Goal: Task Accomplishment & Management: Use online tool/utility

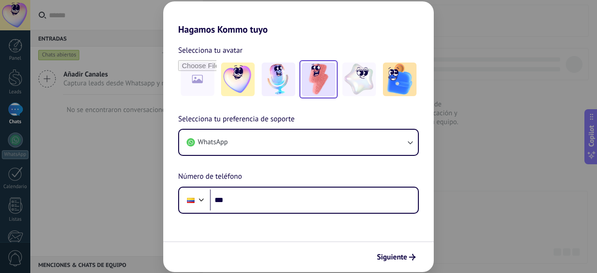
click at [308, 82] on img at bounding box center [319, 80] width 34 height 34
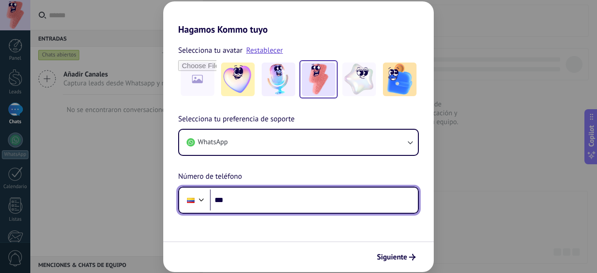
click at [240, 204] on input "***" at bounding box center [314, 199] width 208 height 21
type input "**********"
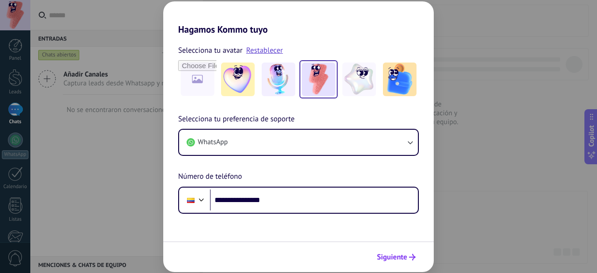
click at [408, 253] on button "Siguiente" at bounding box center [396, 257] width 47 height 16
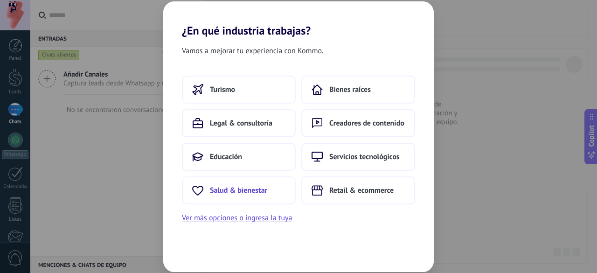
click at [245, 187] on span "Salud & bienestar" at bounding box center [238, 190] width 57 height 9
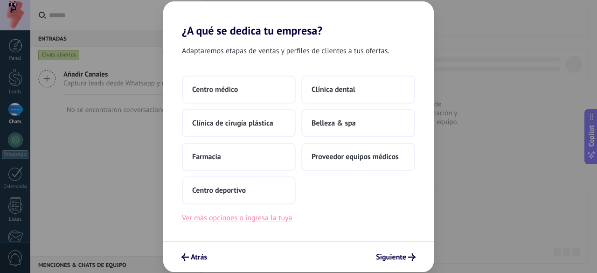
click at [236, 220] on button "Ver más opciones o ingresa la tuya" at bounding box center [237, 218] width 110 height 12
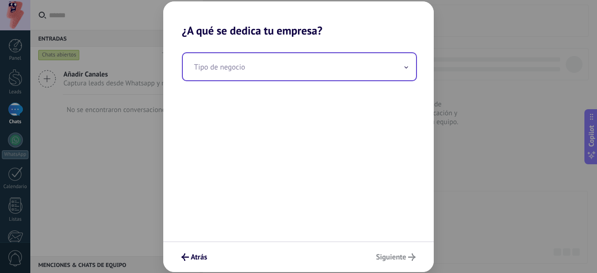
click at [247, 68] on input "text" at bounding box center [299, 66] width 233 height 27
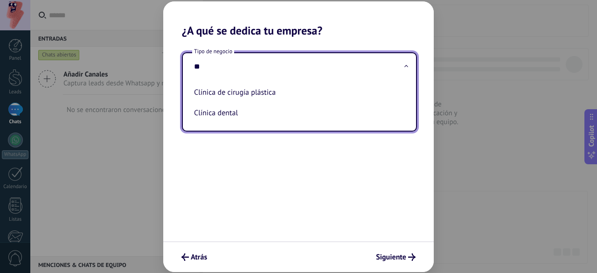
type input "*"
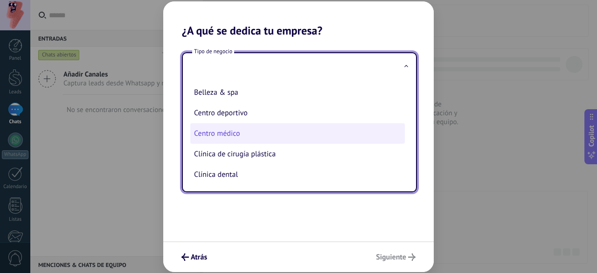
click at [244, 139] on li "Centro médico" at bounding box center [297, 133] width 215 height 21
type input "**********"
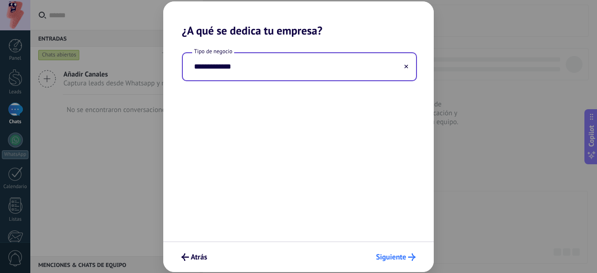
click at [398, 254] on span "Siguiente" at bounding box center [391, 257] width 30 height 7
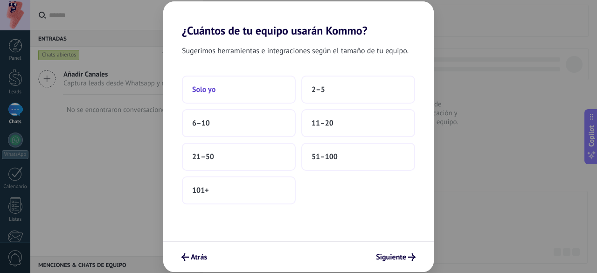
click at [214, 82] on button "Solo yo" at bounding box center [239, 90] width 114 height 28
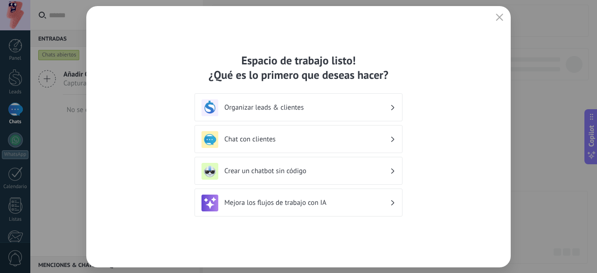
click at [296, 196] on div "Mejora los flujos de trabajo con IA" at bounding box center [299, 203] width 194 height 17
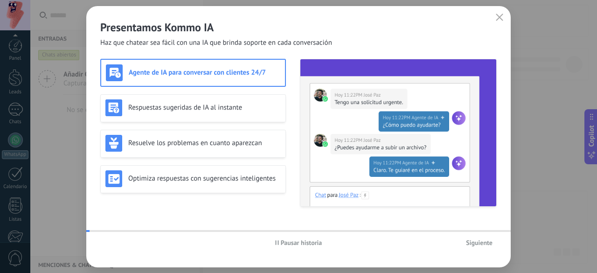
scroll to position [114, 0]
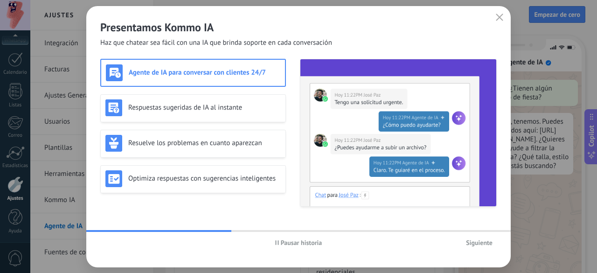
click at [472, 246] on span "Siguiente" at bounding box center [479, 242] width 27 height 7
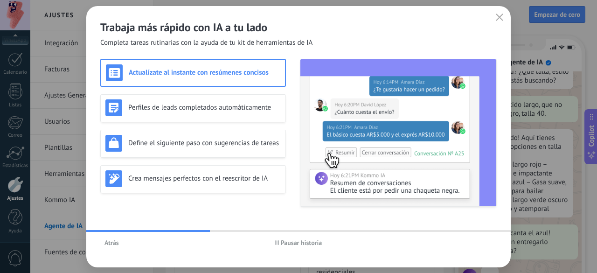
scroll to position [98, 0]
click at [496, 16] on icon "button" at bounding box center [499, 17] width 7 height 7
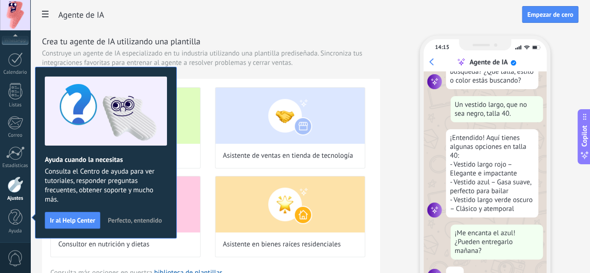
scroll to position [116, 0]
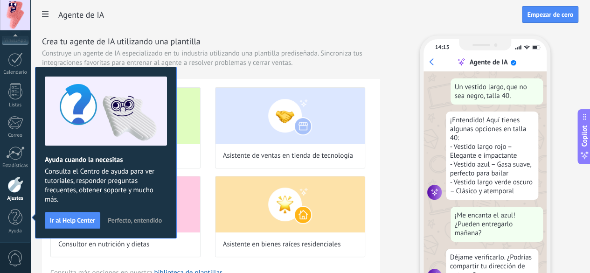
click at [131, 220] on span "Perfecto, entendido" at bounding box center [135, 220] width 54 height 7
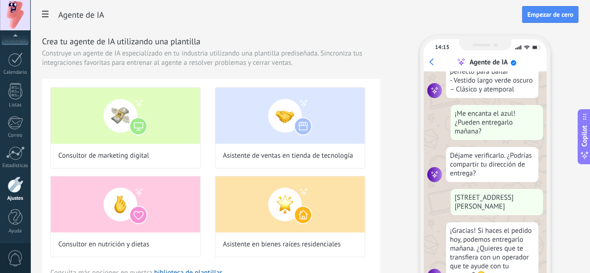
scroll to position [76, 0]
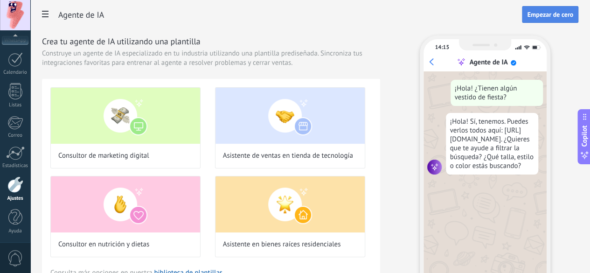
click at [556, 12] on span "Empezar de cero" at bounding box center [550, 14] width 46 height 7
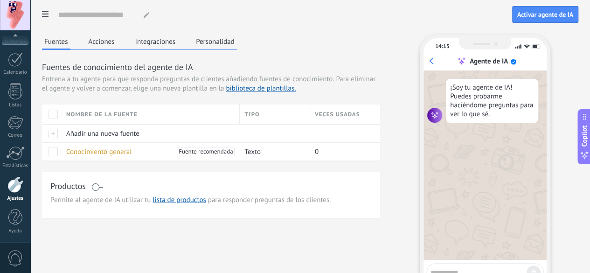
click at [117, 46] on button "Acciones" at bounding box center [101, 42] width 31 height 14
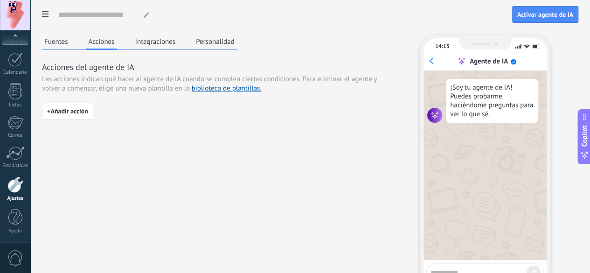
click at [178, 43] on button "Integraciones" at bounding box center [155, 42] width 45 height 14
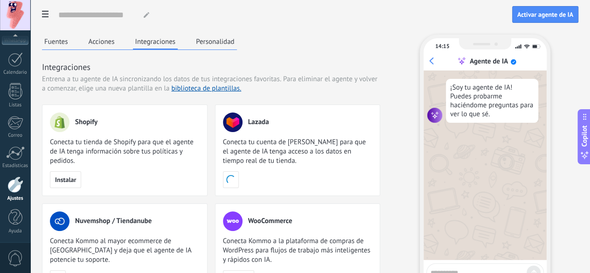
click at [237, 38] on button "Personalidad" at bounding box center [215, 42] width 43 height 14
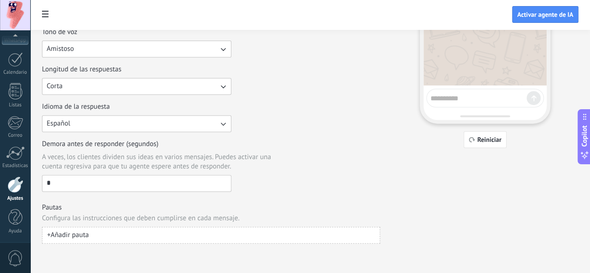
scroll to position [35, 0]
